Goal: Task Accomplishment & Management: Use online tool/utility

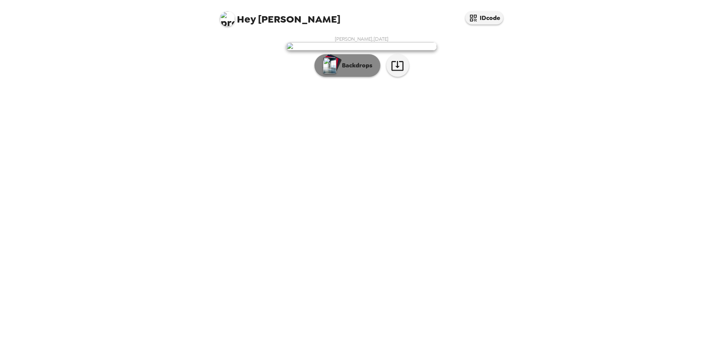
click at [369, 70] on p "Backdrops" at bounding box center [355, 65] width 34 height 9
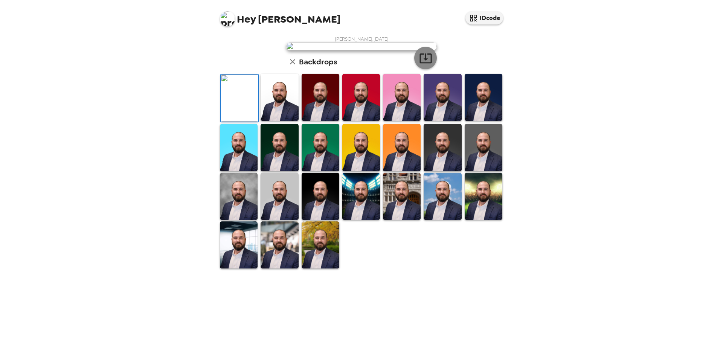
click at [426, 65] on icon "button" at bounding box center [425, 58] width 13 height 13
click at [276, 121] on img at bounding box center [279, 97] width 38 height 47
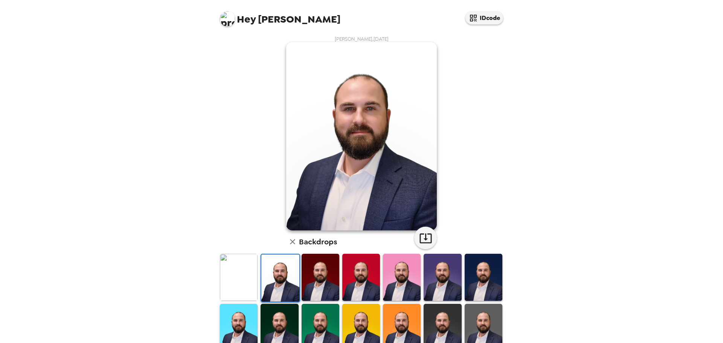
click at [311, 283] on img at bounding box center [321, 277] width 38 height 47
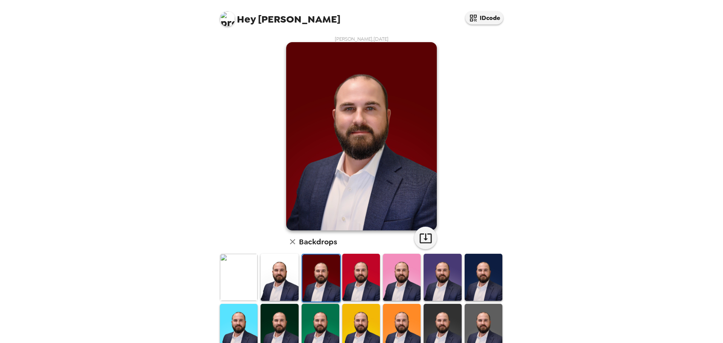
click at [341, 286] on div at bounding box center [361, 278] width 41 height 50
click at [370, 286] on img at bounding box center [361, 277] width 38 height 47
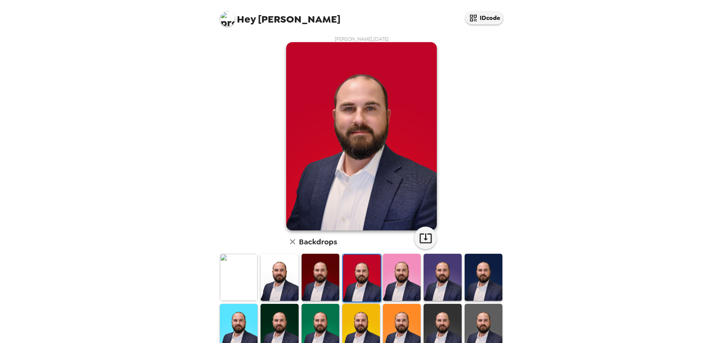
drag, startPoint x: 399, startPoint y: 286, endPoint x: 417, endPoint y: 287, distance: 17.7
click at [400, 286] on img at bounding box center [402, 277] width 38 height 47
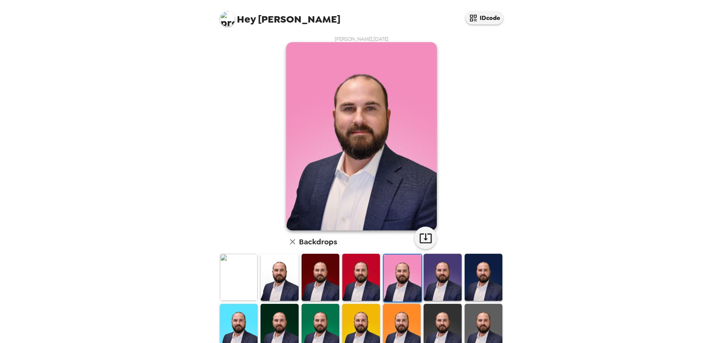
click at [434, 286] on img at bounding box center [442, 277] width 38 height 47
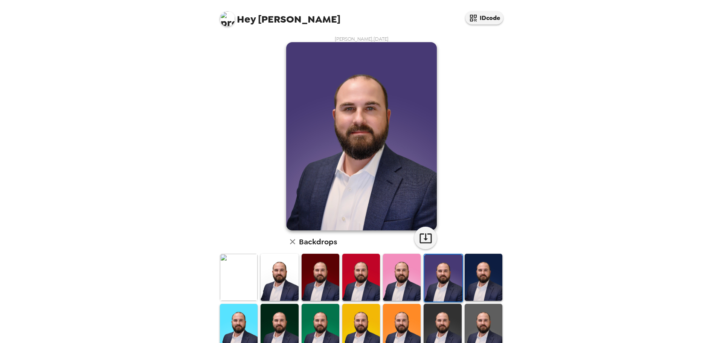
click at [468, 282] on img at bounding box center [483, 277] width 38 height 47
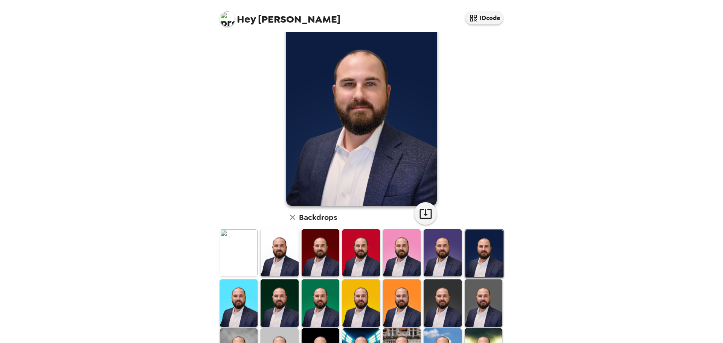
scroll to position [38, 0]
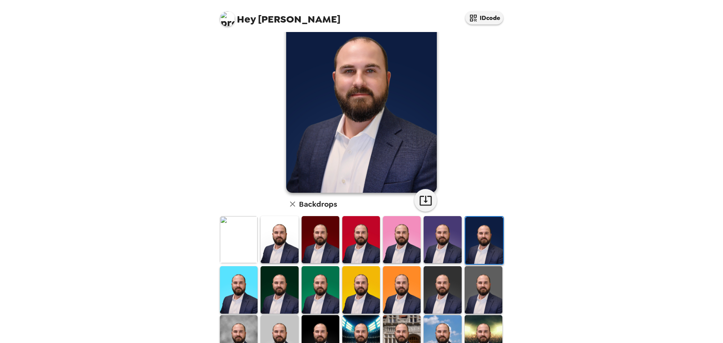
click at [275, 291] on img at bounding box center [279, 289] width 38 height 47
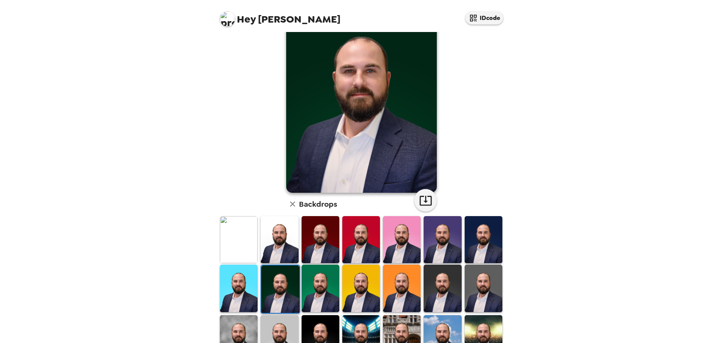
click at [328, 285] on img at bounding box center [321, 288] width 38 height 47
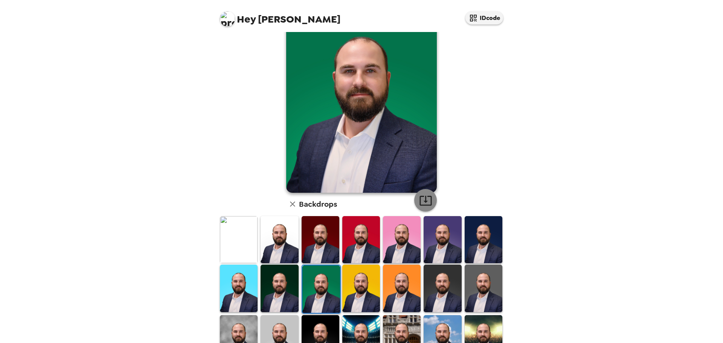
click at [423, 198] on icon "button" at bounding box center [425, 200] width 13 height 13
click at [481, 280] on img at bounding box center [483, 288] width 38 height 47
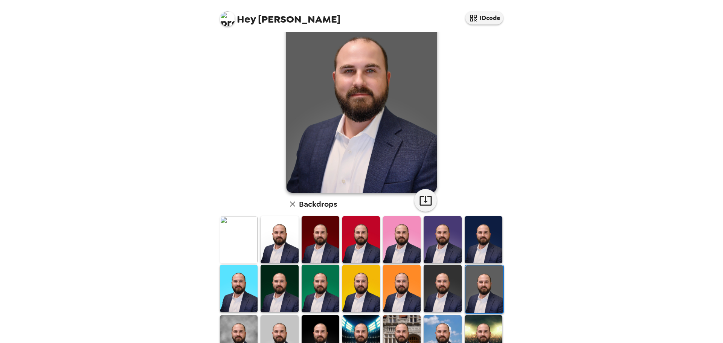
click at [437, 289] on img at bounding box center [442, 288] width 38 height 47
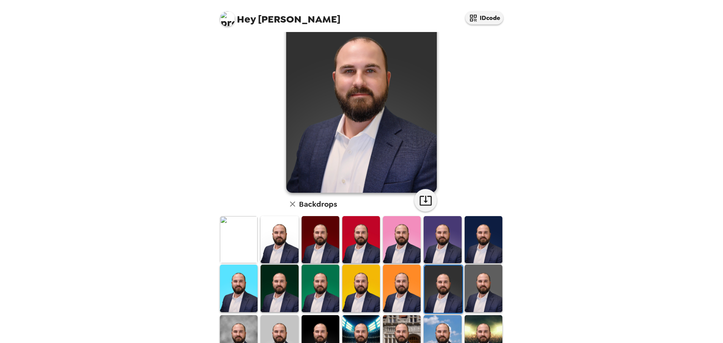
click at [474, 280] on img at bounding box center [483, 288] width 38 height 47
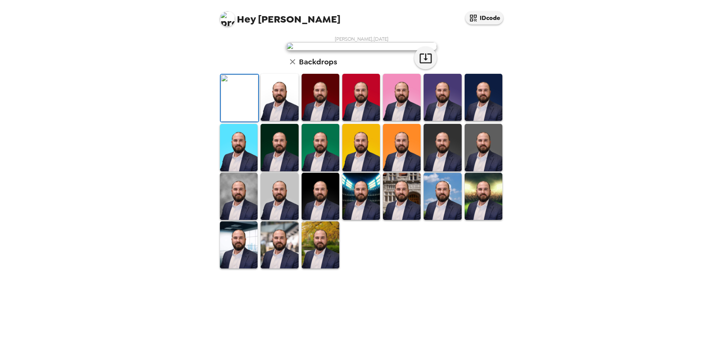
click at [372, 43] on img at bounding box center [361, 46] width 151 height 8
click at [339, 50] on img at bounding box center [361, 46] width 151 height 8
click at [265, 21] on span "Hey Albert" at bounding box center [280, 16] width 120 height 17
click at [235, 20] on span "Hey Albert" at bounding box center [280, 16] width 120 height 17
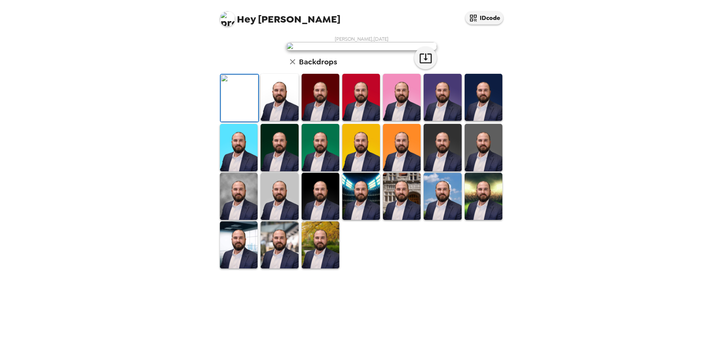
click at [227, 18] on img at bounding box center [227, 18] width 15 height 15
click at [209, 139] on div at bounding box center [361, 171] width 723 height 343
click at [477, 21] on icon "button" at bounding box center [473, 18] width 9 height 9
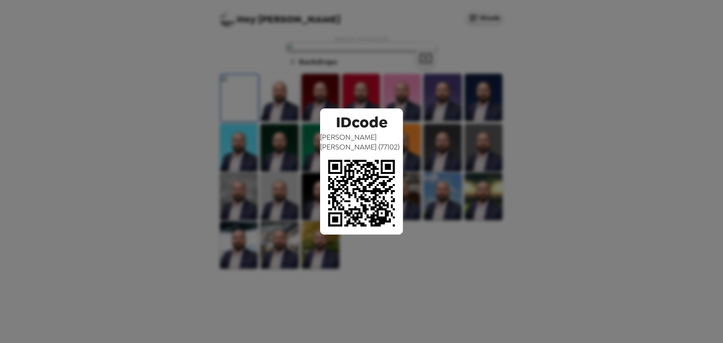
click at [434, 174] on div "IDcode Albert Ryan ( 77102 )" at bounding box center [361, 171] width 723 height 343
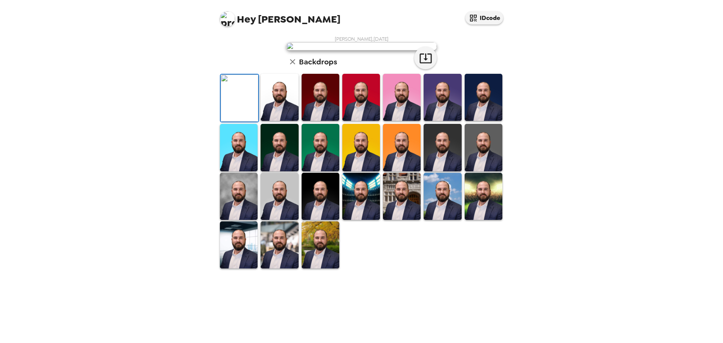
click at [488, 220] on img at bounding box center [483, 196] width 38 height 47
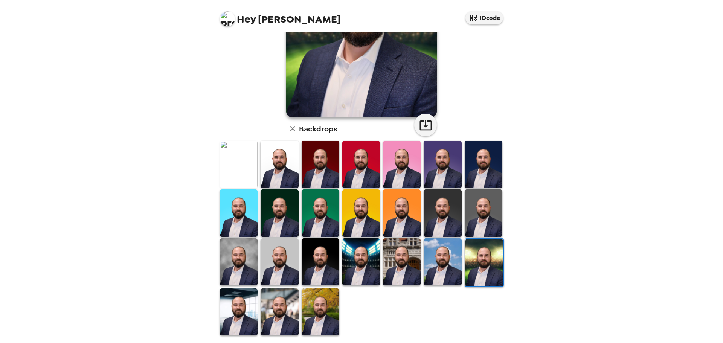
click at [451, 263] on img at bounding box center [442, 261] width 38 height 47
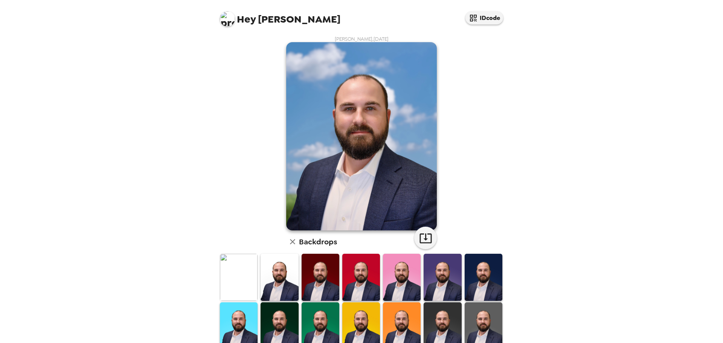
scroll to position [114, 0]
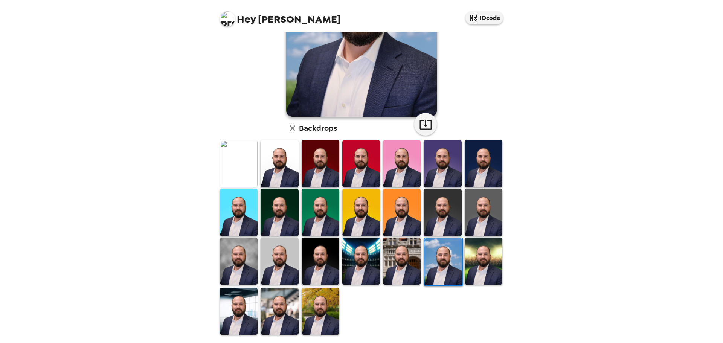
click at [402, 265] on img at bounding box center [402, 261] width 38 height 47
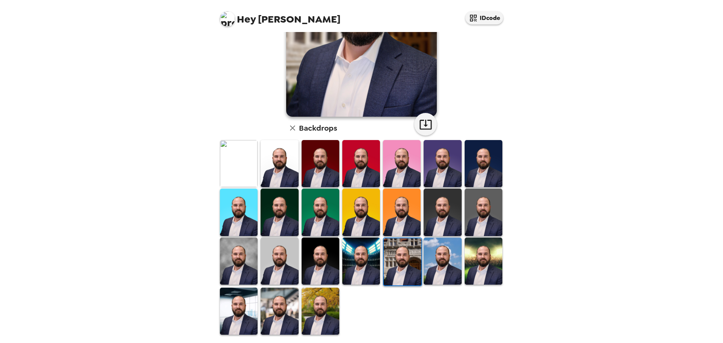
click at [370, 263] on img at bounding box center [361, 261] width 38 height 47
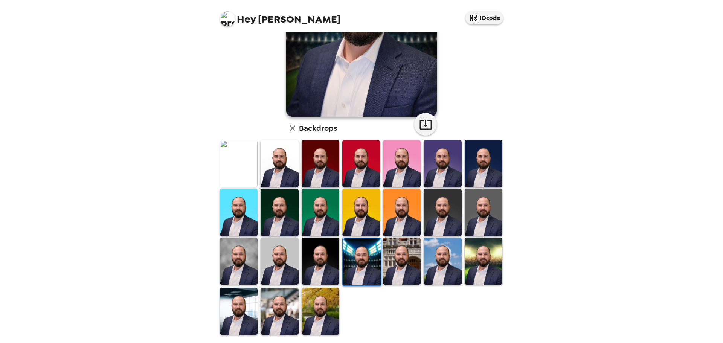
click at [405, 256] on img at bounding box center [402, 261] width 38 height 47
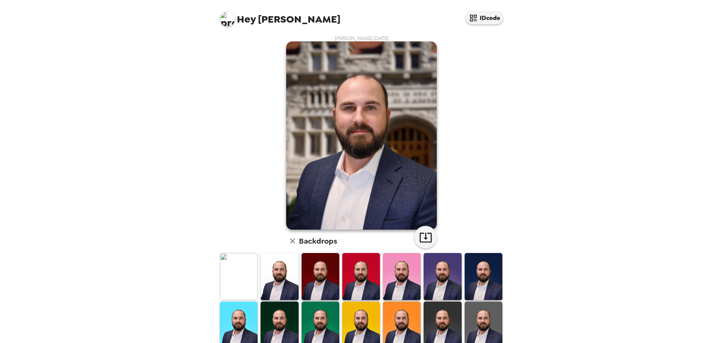
scroll to position [0, 0]
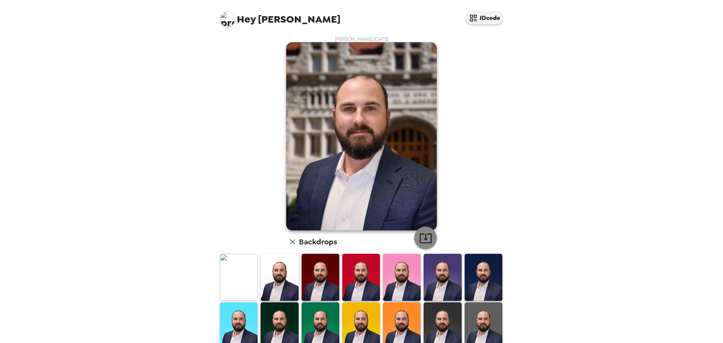
click at [425, 235] on icon "button" at bounding box center [425, 237] width 13 height 13
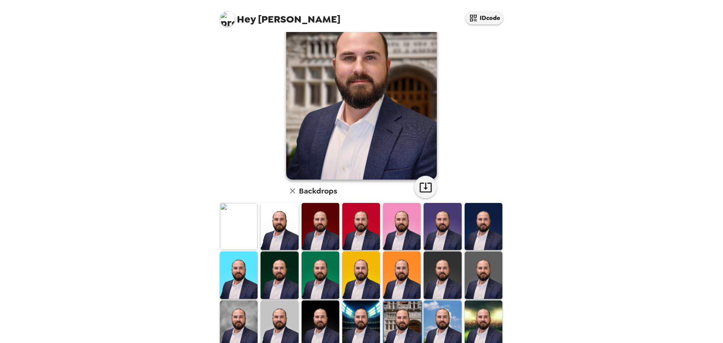
scroll to position [114, 0]
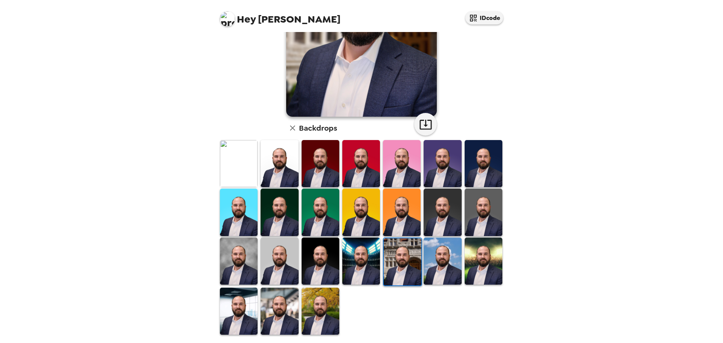
click at [695, 61] on div "Hey Albert IDcode Albert Ryan , 09-23-2025 Backdrops" at bounding box center [361, 171] width 723 height 343
